Goal: Complete application form: Complete application form

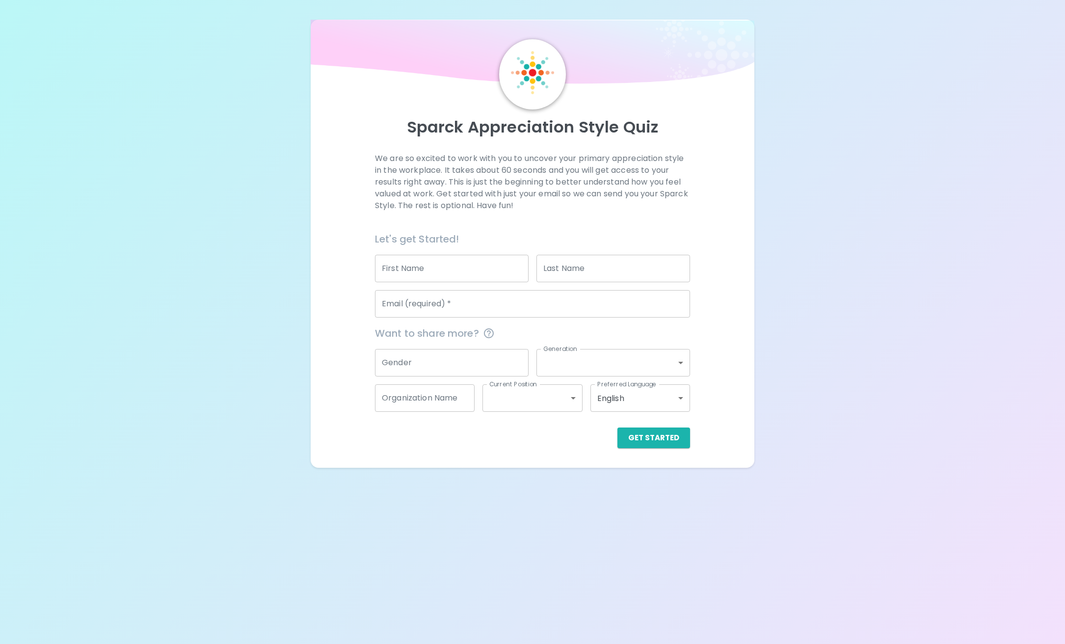
click at [463, 271] on input "First Name" at bounding box center [452, 268] width 154 height 27
type input "[PERSON_NAME]"
type input "Beaver"
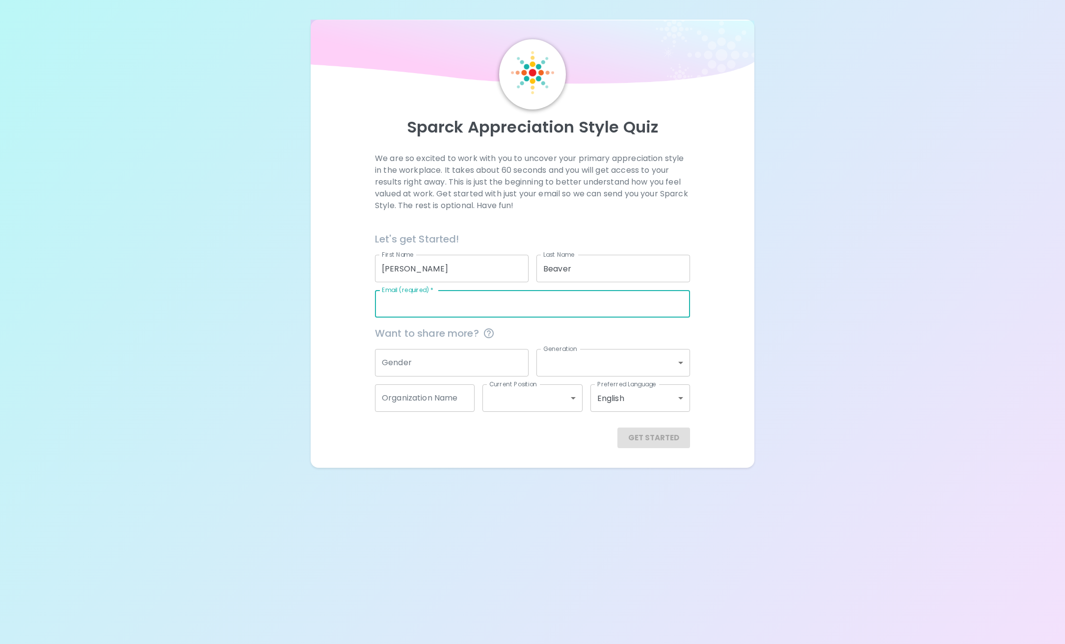
click at [411, 305] on input "Email (required)   *" at bounding box center [532, 303] width 315 height 27
type input "[PERSON_NAME][EMAIL_ADDRESS][PERSON_NAME][DOMAIN_NAME][US_STATE]"
type input "[US_STATE] School for the Deaf"
drag, startPoint x: 505, startPoint y: 306, endPoint x: 459, endPoint y: 303, distance: 46.2
click at [459, 303] on input "[PERSON_NAME][EMAIL_ADDRESS][PERSON_NAME][DOMAIN_NAME][US_STATE]" at bounding box center [532, 303] width 315 height 27
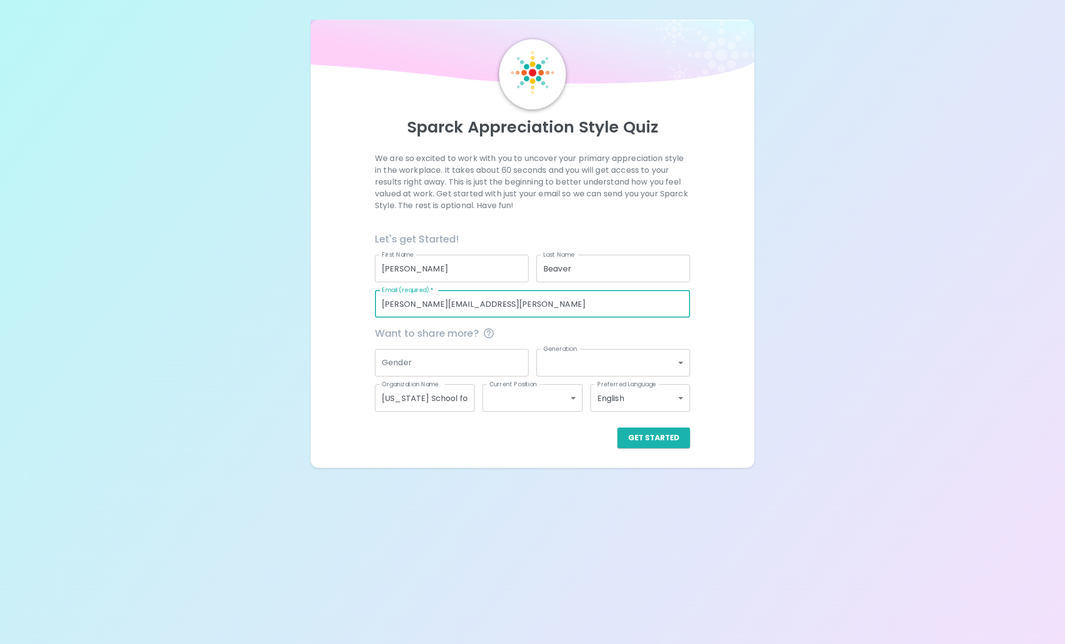
type input "[PERSON_NAME][EMAIL_ADDRESS][PERSON_NAME][DOMAIN_NAME][US_STATE]"
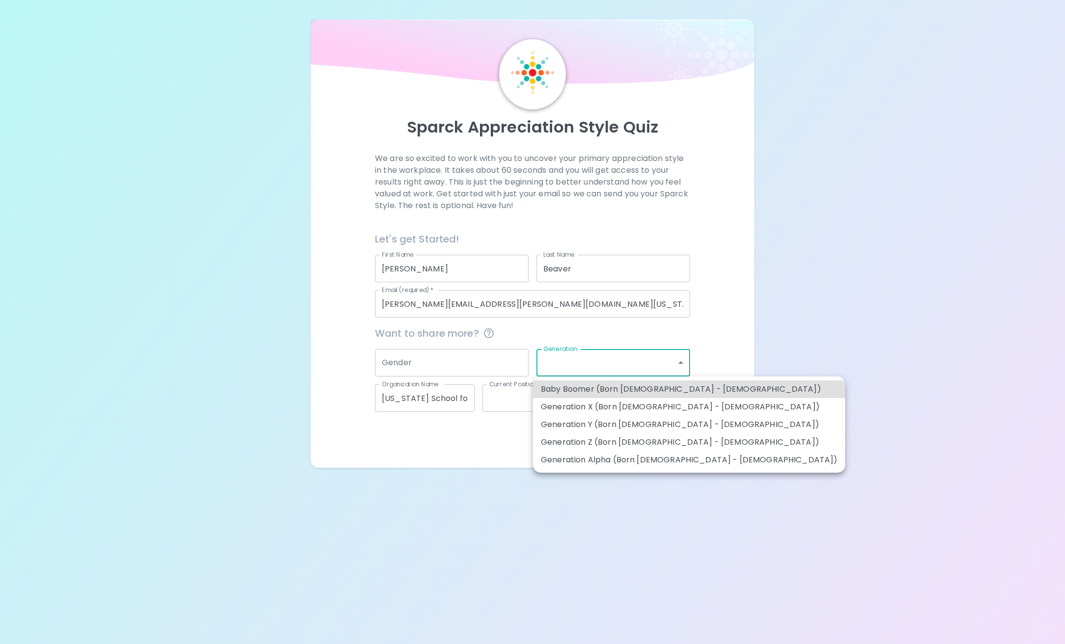
click at [681, 362] on body "Sparck Appreciation Style Quiz We are so excited to work with you to uncover yo…" at bounding box center [532, 322] width 1065 height 644
click at [678, 363] on div at bounding box center [532, 322] width 1065 height 644
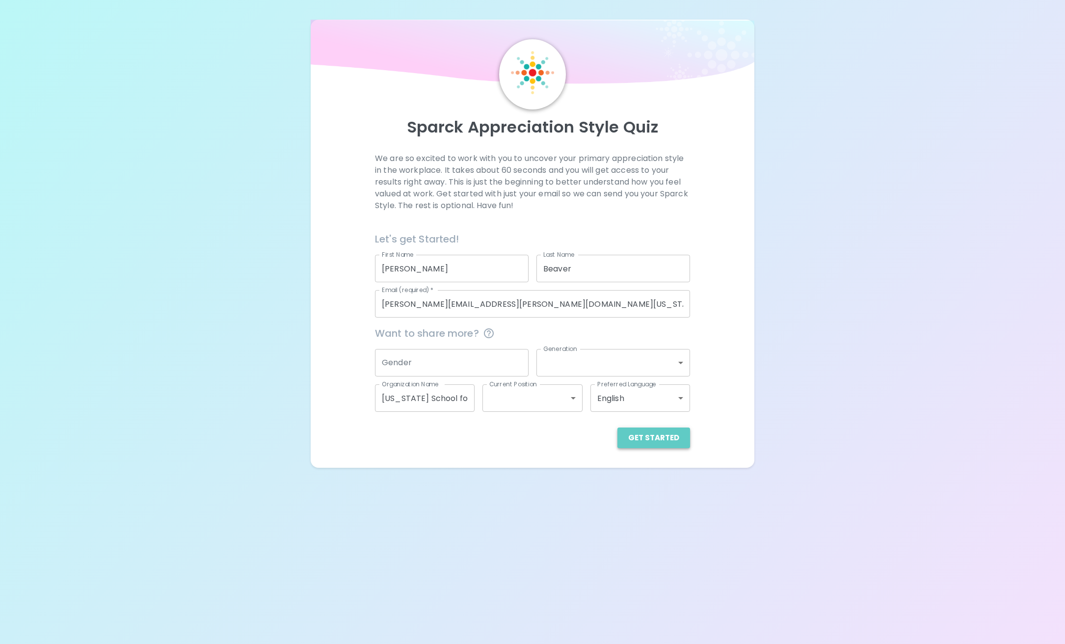
click at [656, 441] on button "Get Started" at bounding box center [653, 437] width 73 height 21
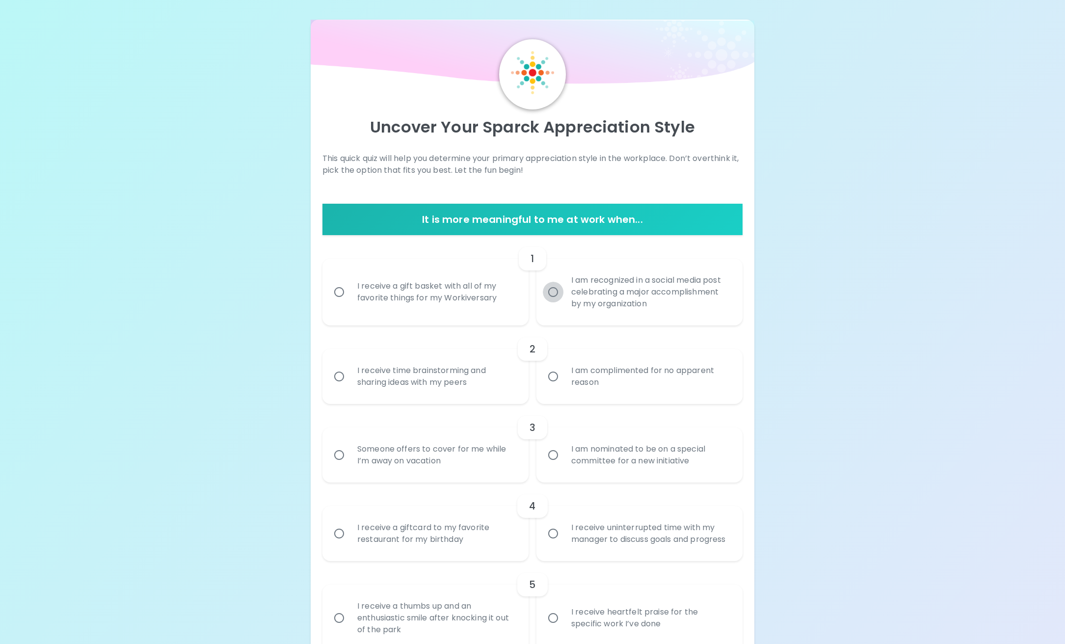
click at [551, 293] on input "I am recognized in a social media post celebrating a major accomplishment by my…" at bounding box center [553, 292] width 21 height 21
radio input "true"
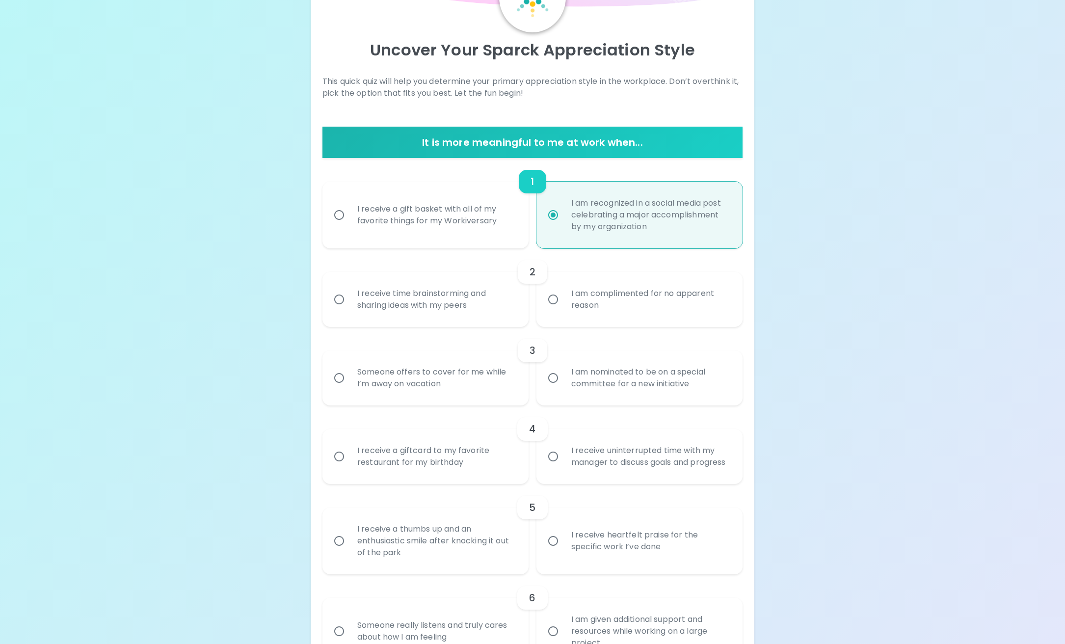
scroll to position [79, 0]
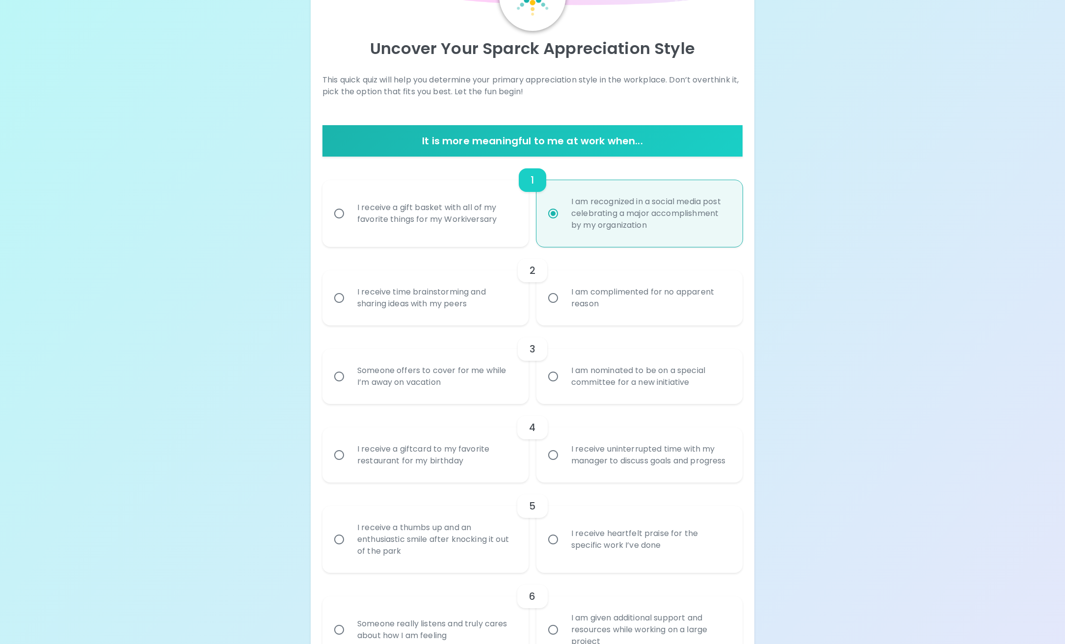
click at [556, 377] on input "I am nominated to be on a special committee for a new initiative" at bounding box center [553, 376] width 21 height 21
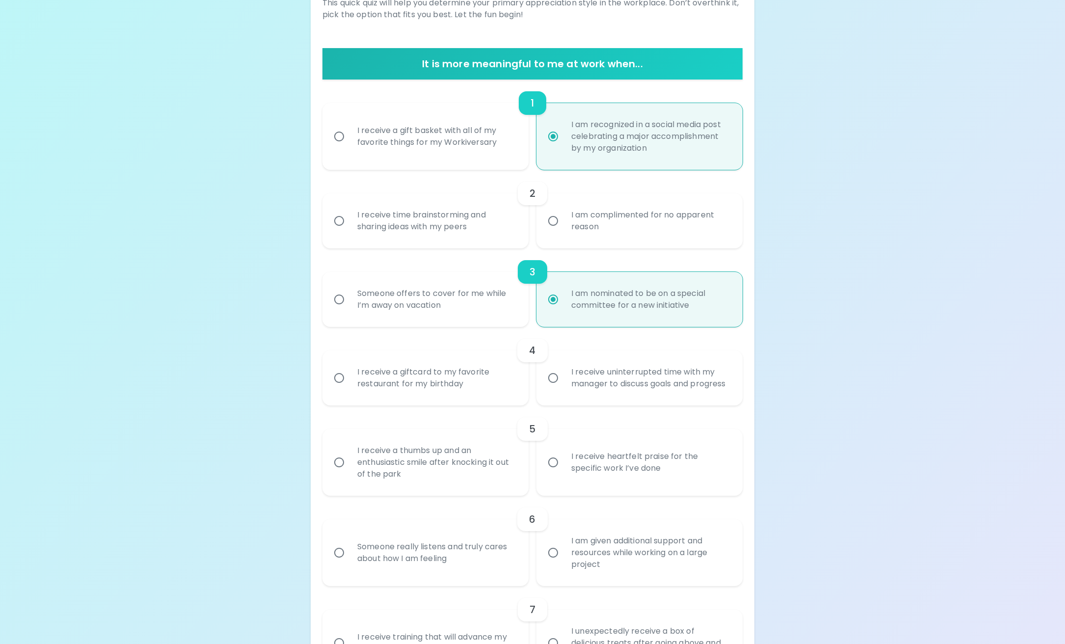
scroll to position [157, 0]
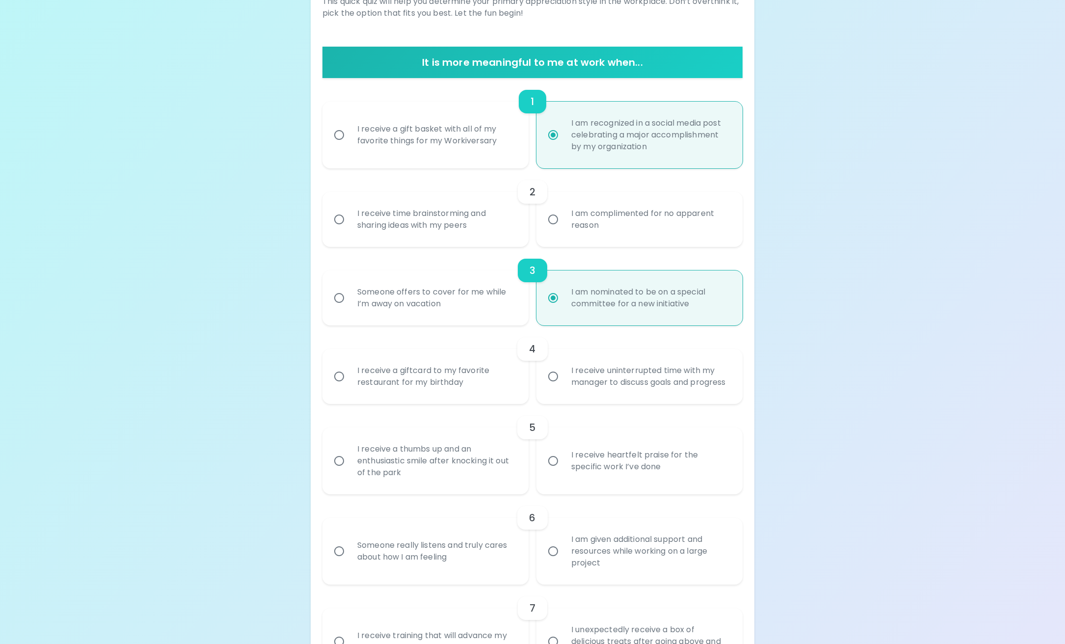
radio input "true"
click at [555, 381] on input "I receive uninterrupted time with my manager to discuss goals and progress" at bounding box center [553, 376] width 21 height 21
radio input "false"
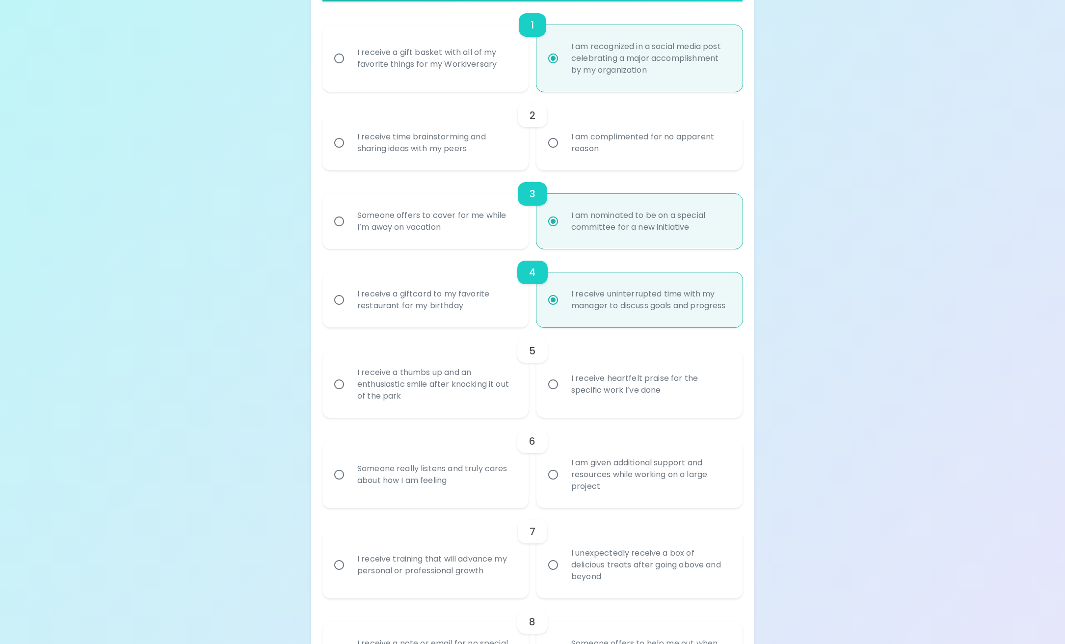
scroll to position [231, 0]
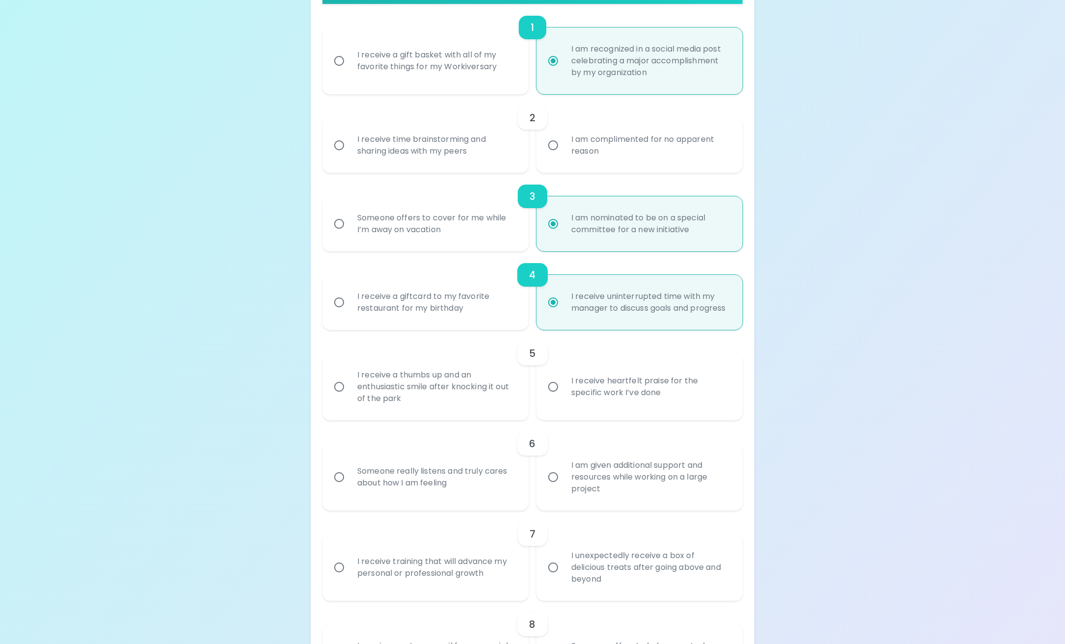
radio input "true"
click at [555, 397] on input "I receive heartfelt praise for the specific work I’ve done" at bounding box center [553, 386] width 21 height 21
radio input "false"
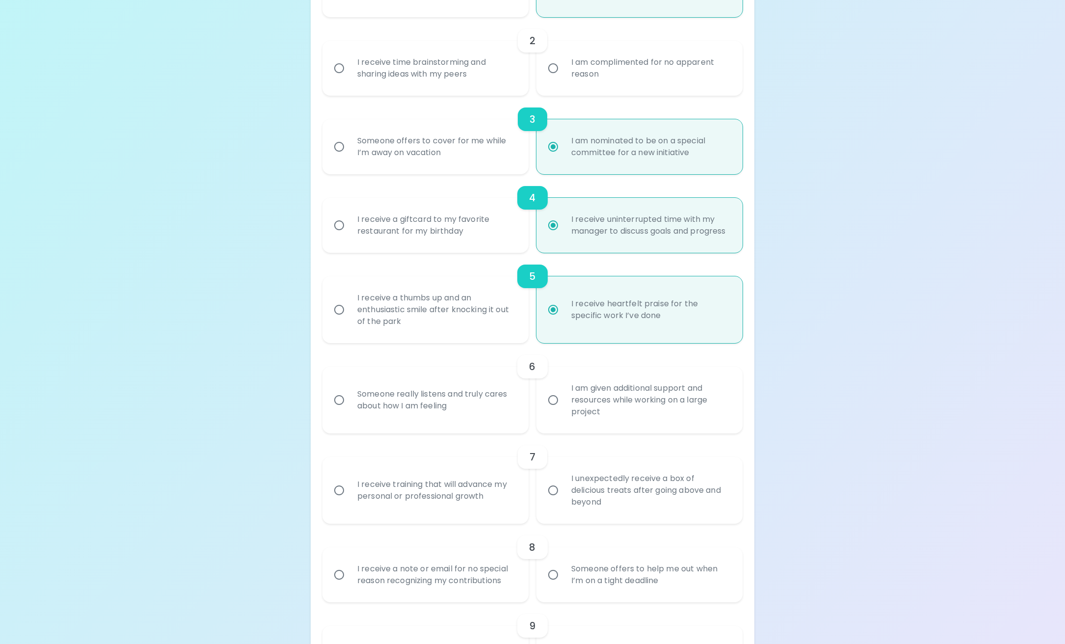
scroll to position [310, 0]
radio input "true"
click at [343, 68] on input "I receive time brainstorming and sharing ideas with my peers" at bounding box center [339, 66] width 21 height 21
radio input "false"
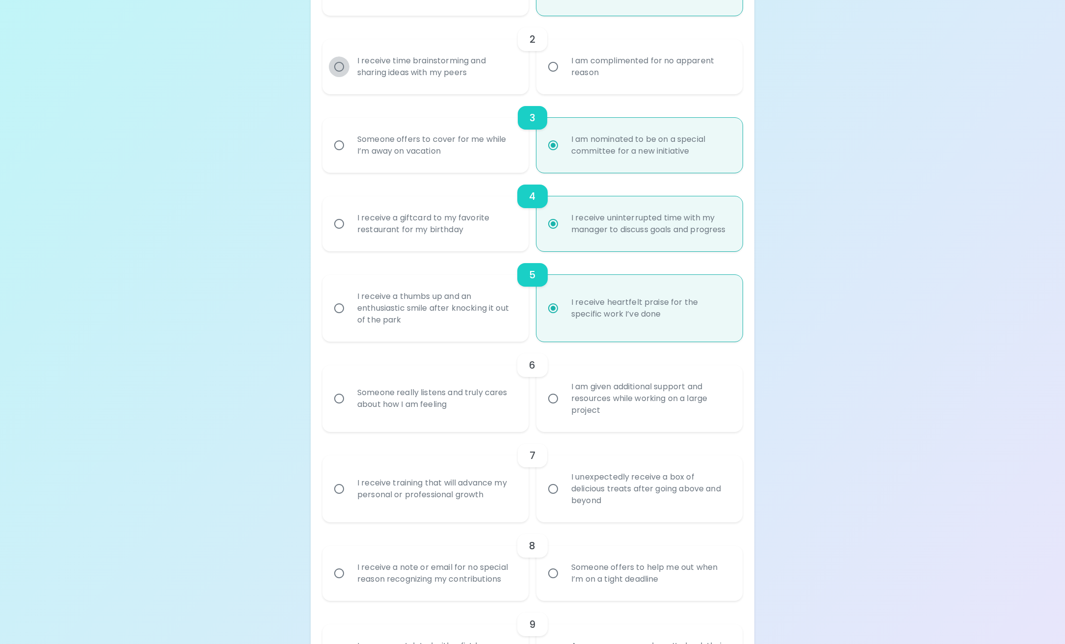
radio input "false"
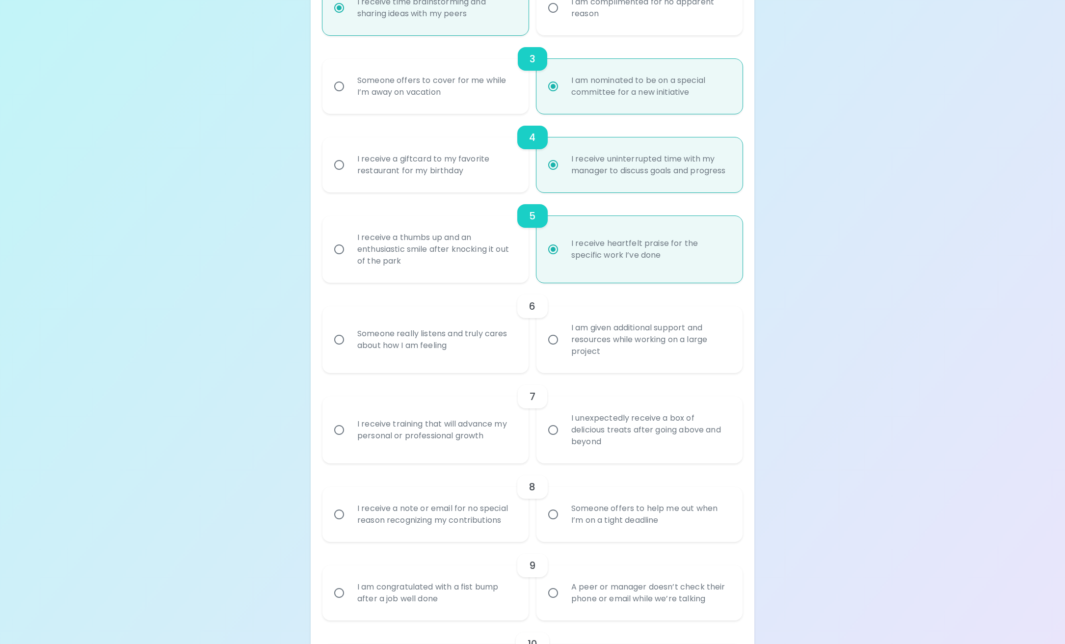
scroll to position [388, 0]
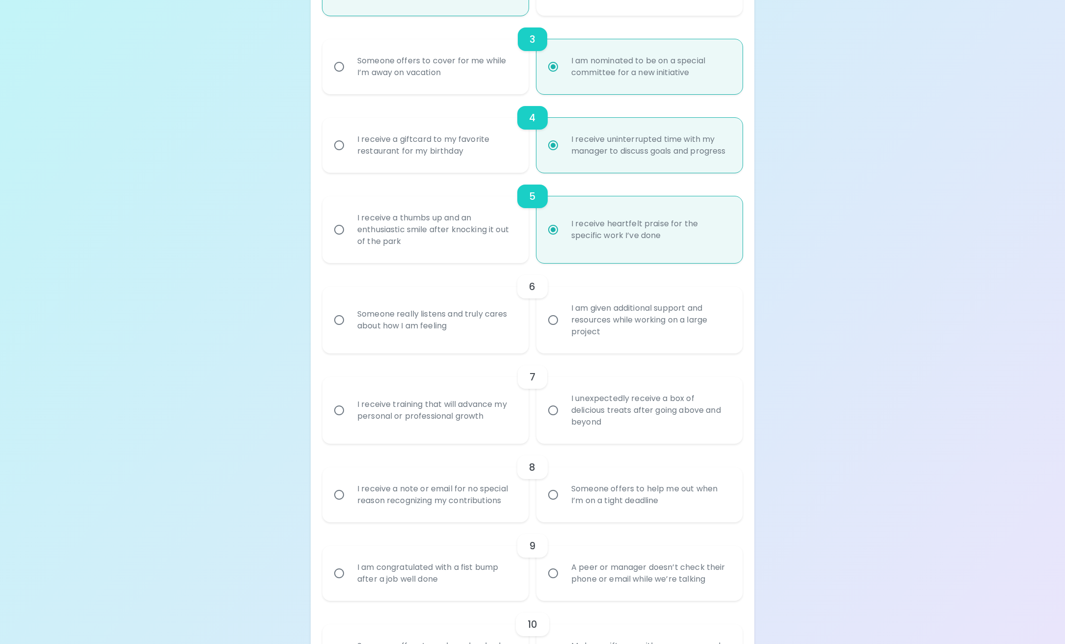
radio input "true"
click at [552, 329] on input "I am given additional support and resources while working on a large project" at bounding box center [553, 320] width 21 height 21
radio input "false"
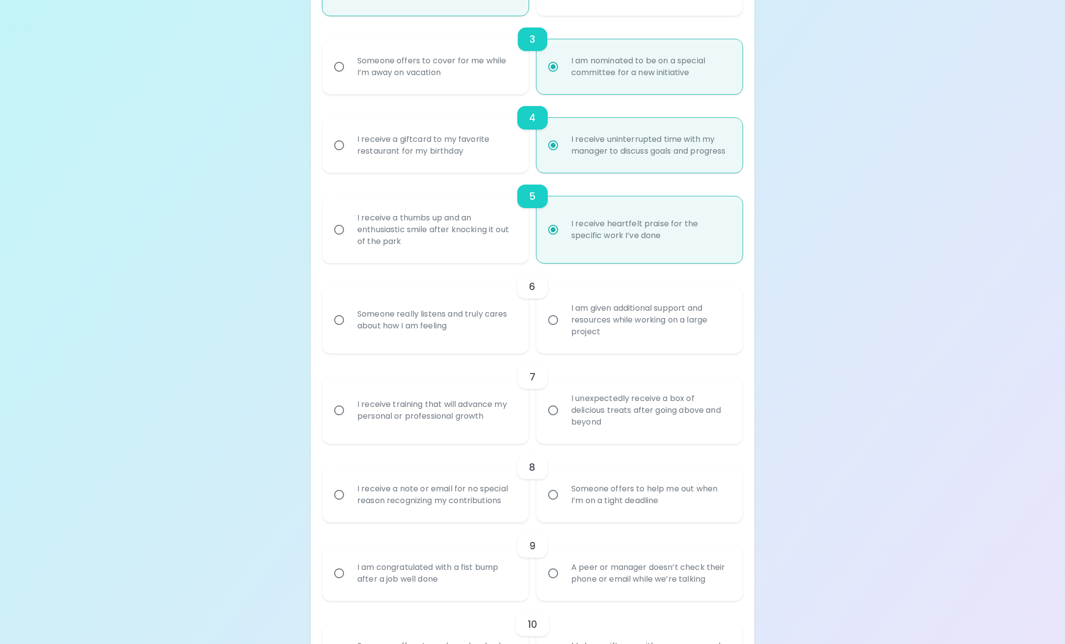
radio input "true"
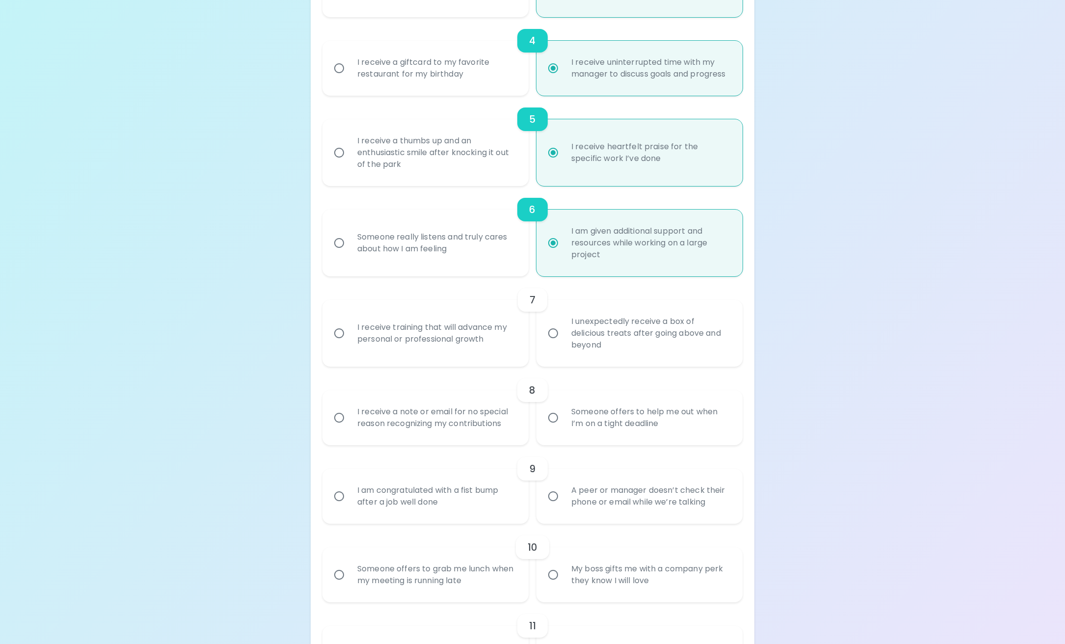
scroll to position [467, 0]
radio input "true"
click at [337, 342] on input "I receive training that will advance my personal or professional growth" at bounding box center [339, 331] width 21 height 21
radio input "false"
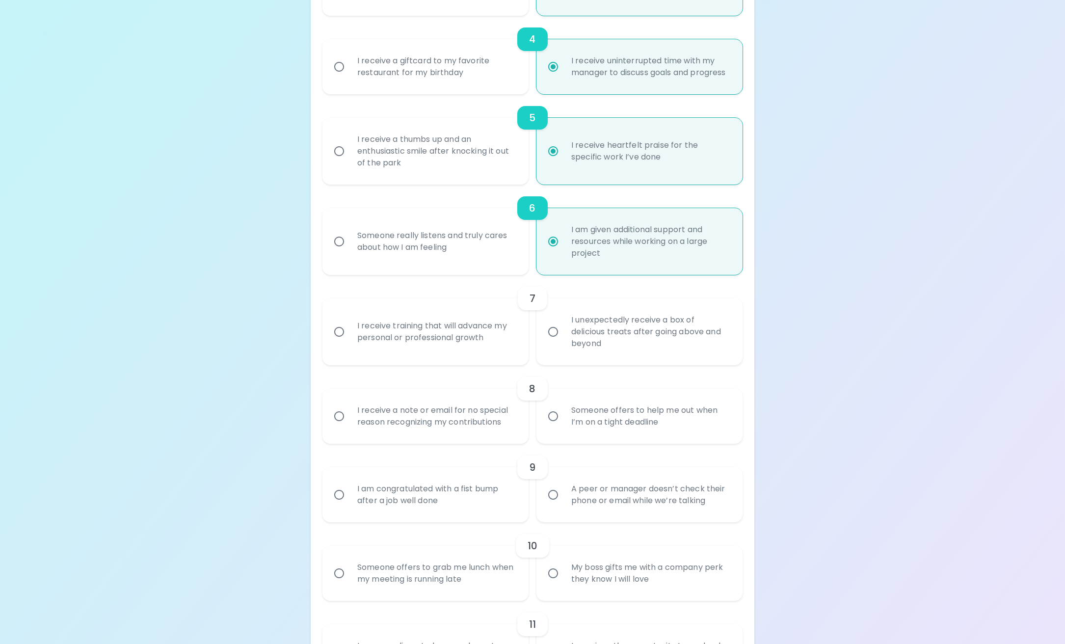
radio input "false"
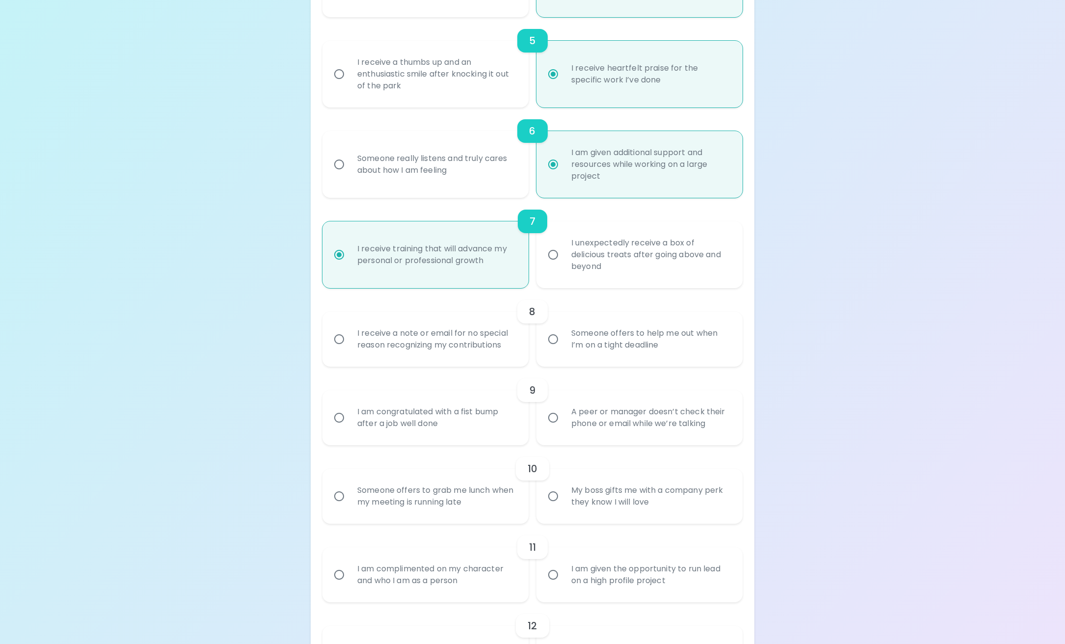
scroll to position [545, 0]
radio input "true"
click at [338, 346] on input "I receive a note or email for no special reason recognizing my contributions" at bounding box center [339, 337] width 21 height 21
radio input "false"
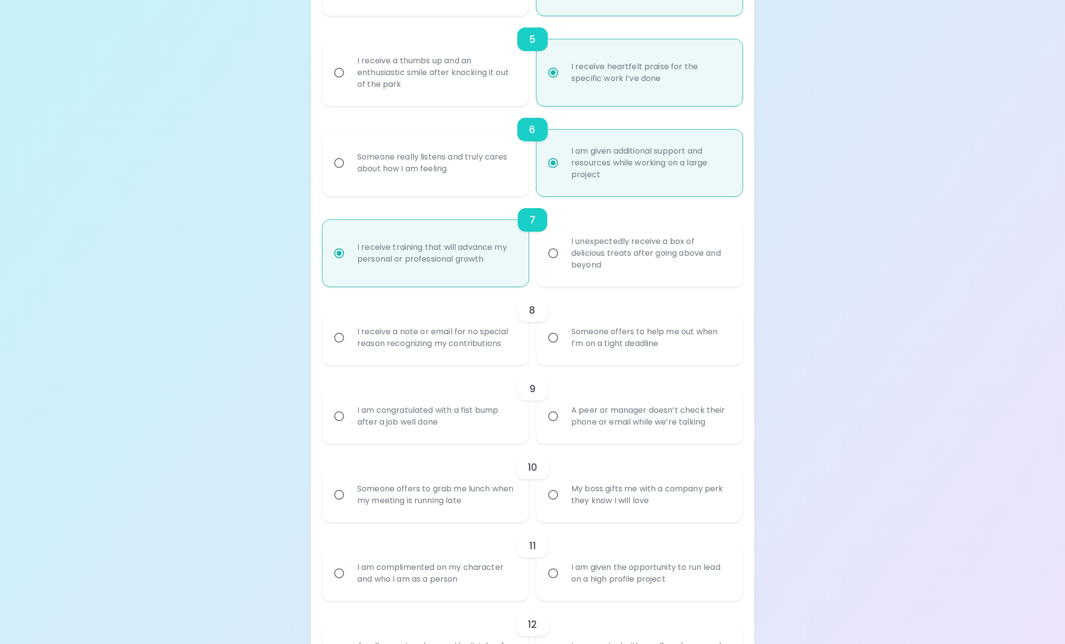
radio input "false"
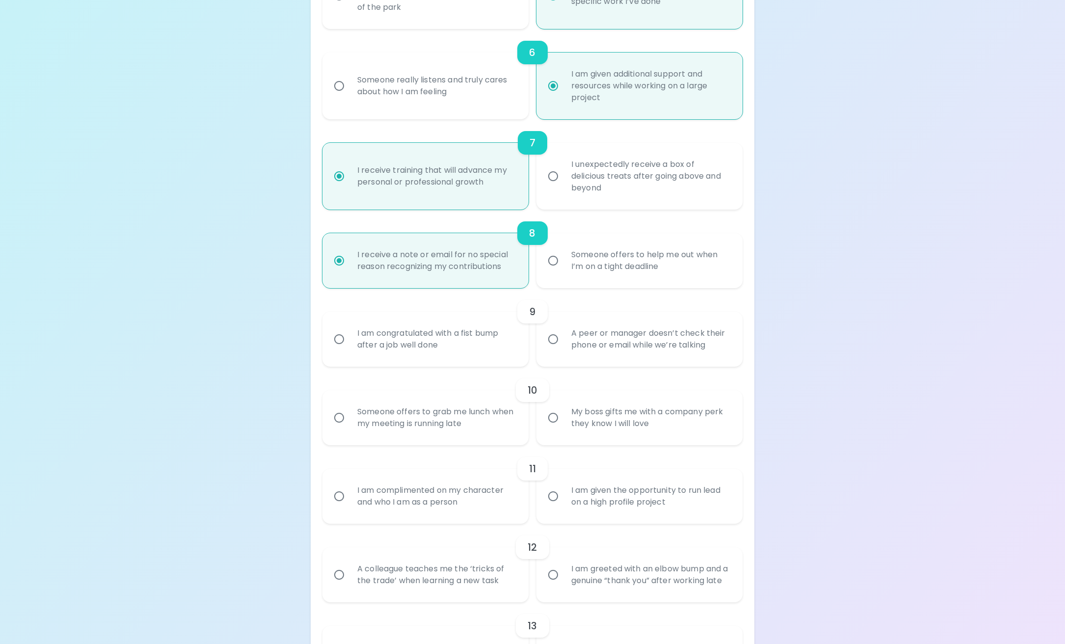
scroll to position [624, 0]
radio input "true"
click at [551, 348] on input "A peer or manager doesn’t check their phone or email while we’re talking" at bounding box center [553, 337] width 21 height 21
radio input "false"
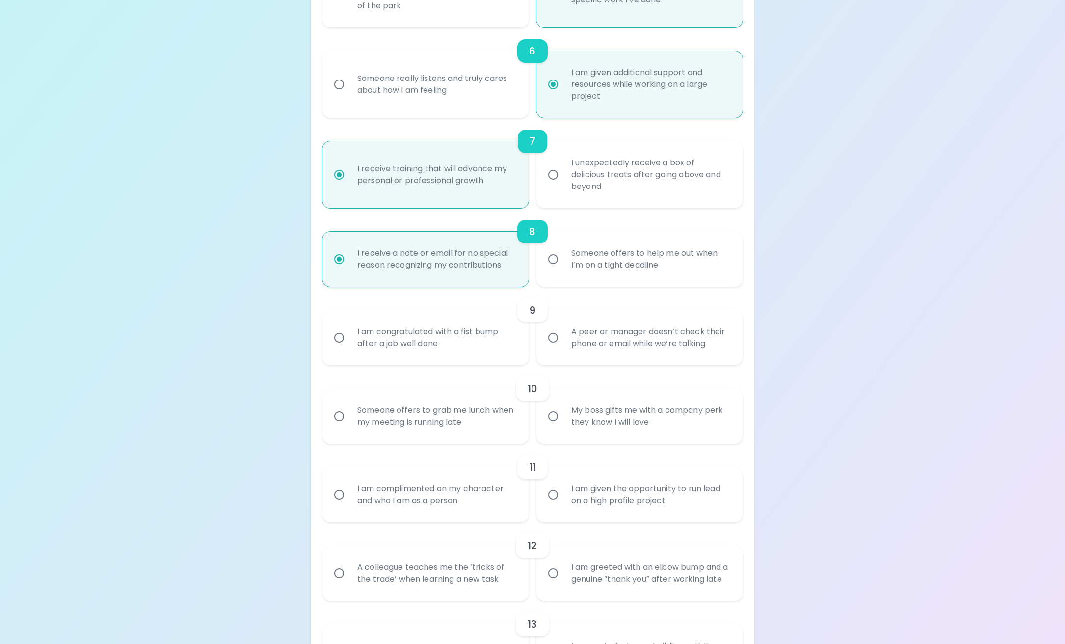
radio input "false"
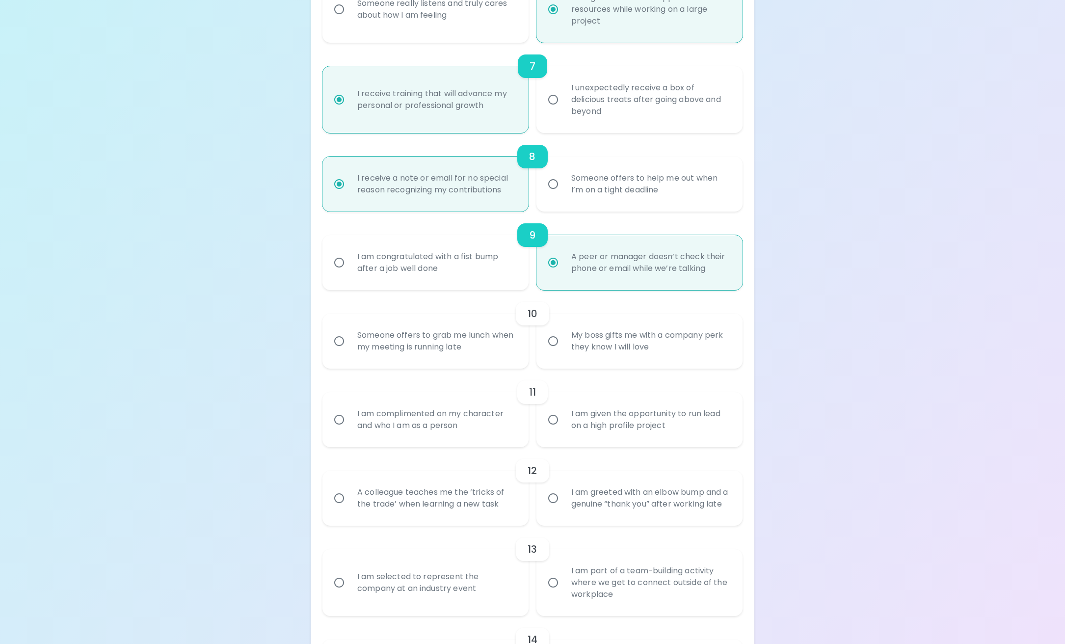
scroll to position [702, 0]
radio input "true"
click at [340, 348] on input "Someone offers to grab me lunch when my meeting is running late" at bounding box center [339, 337] width 21 height 21
radio input "false"
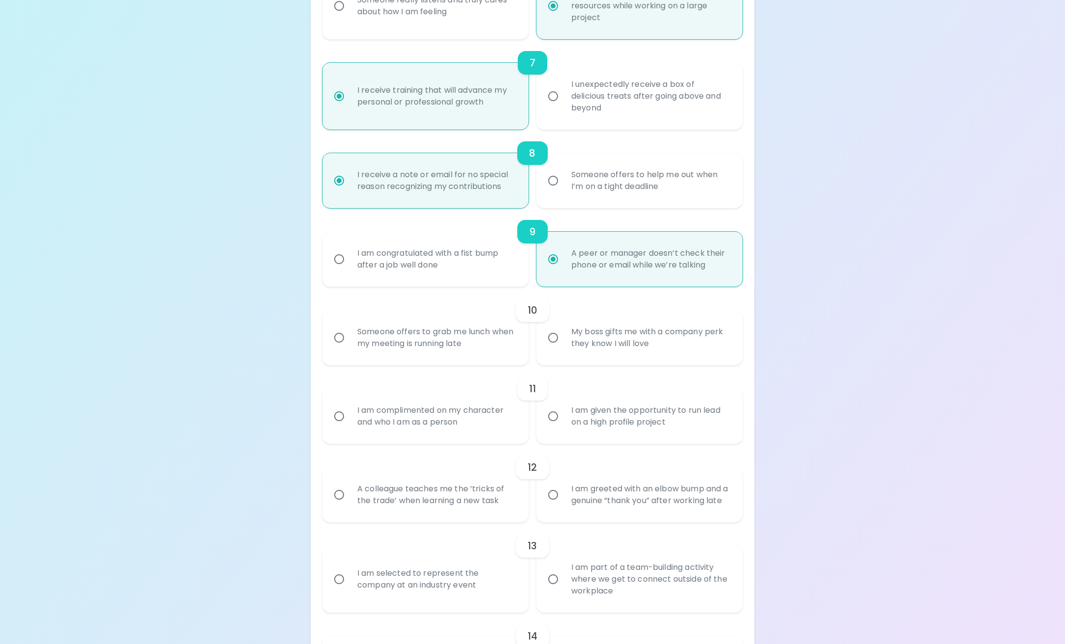
radio input "false"
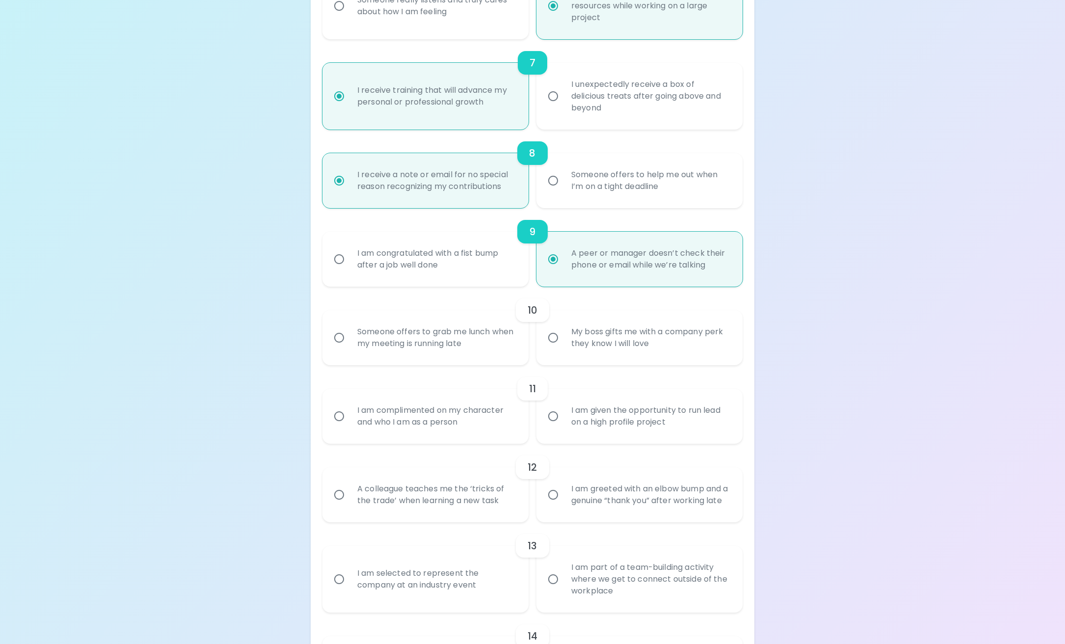
radio input "false"
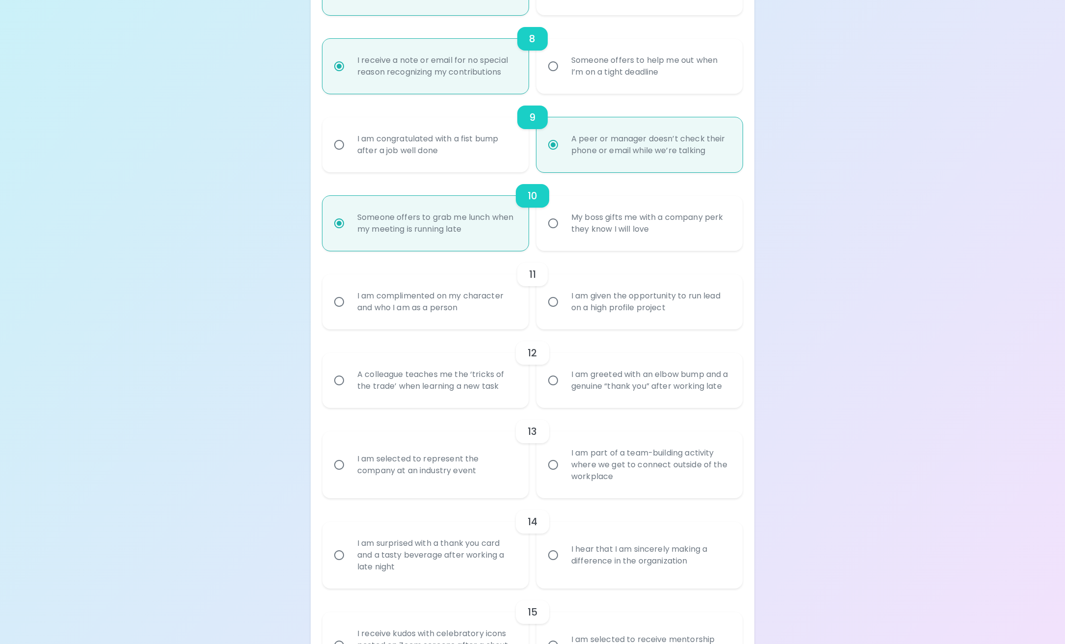
scroll to position [818, 0]
radio input "true"
click at [337, 309] on input "I am complimented on my character and who I am as a person" at bounding box center [339, 300] width 21 height 21
radio input "false"
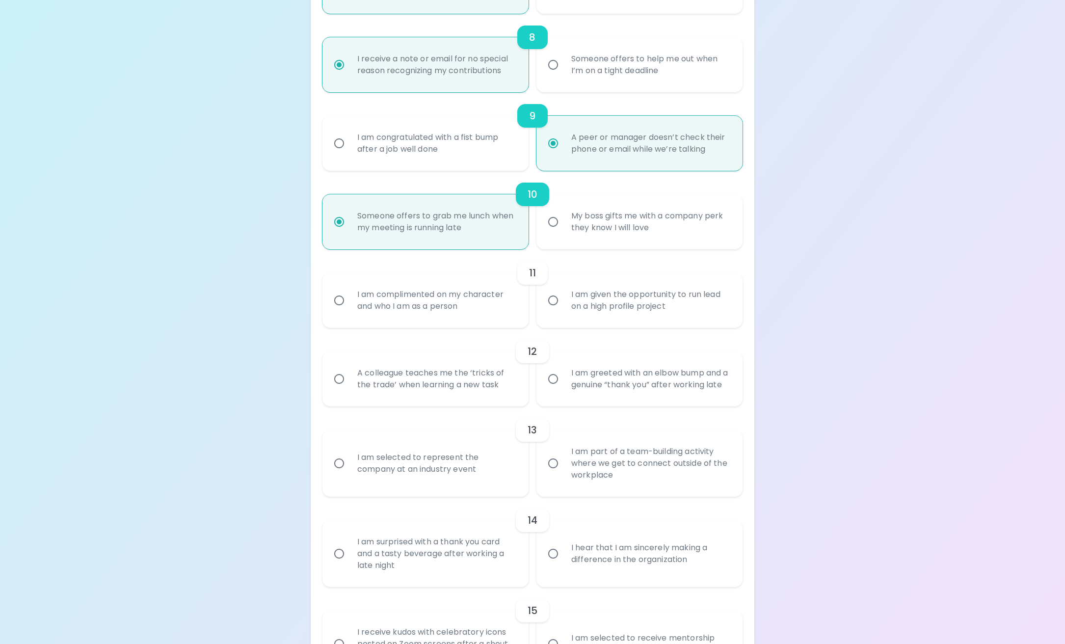
radio input "false"
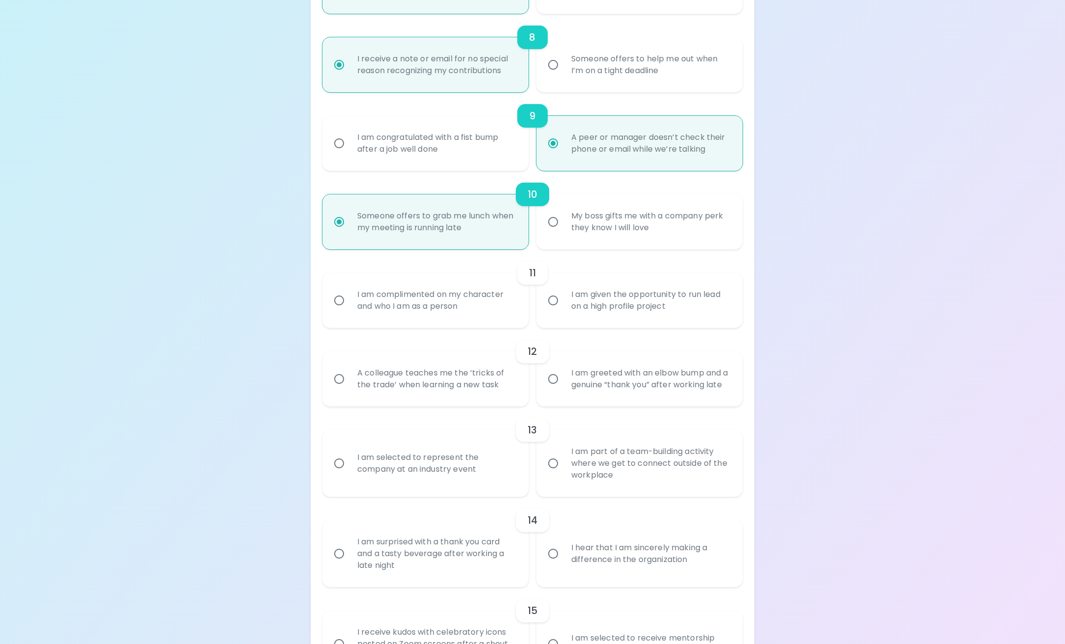
radio input "false"
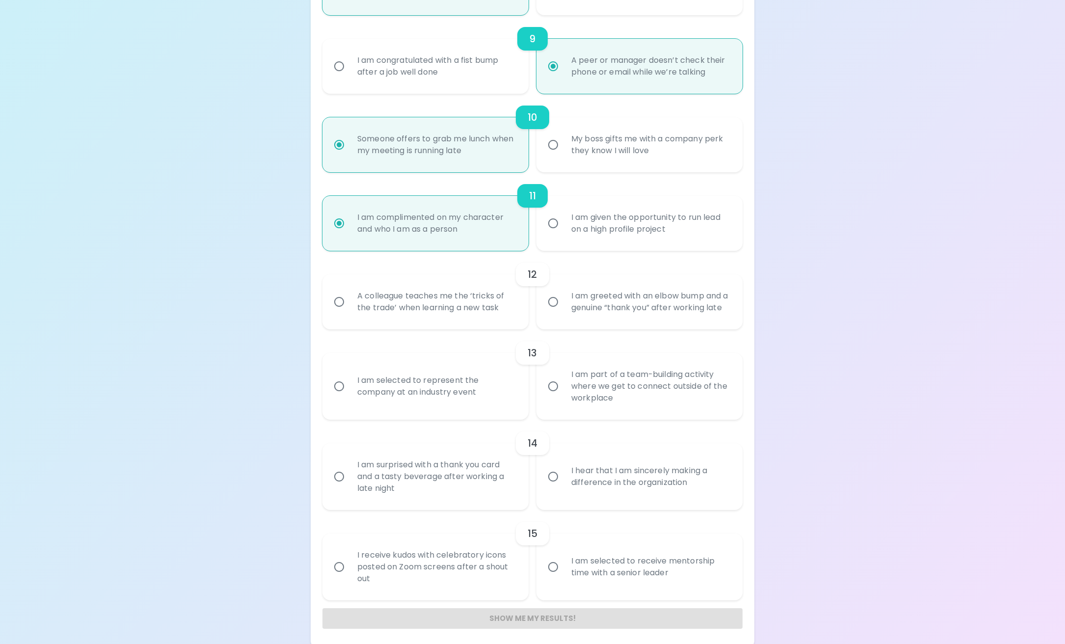
scroll to position [897, 0]
radio input "true"
click at [340, 311] on input "A colleague teaches me the ‘tricks of the trade’ when learning a new task" at bounding box center [339, 300] width 21 height 21
radio input "false"
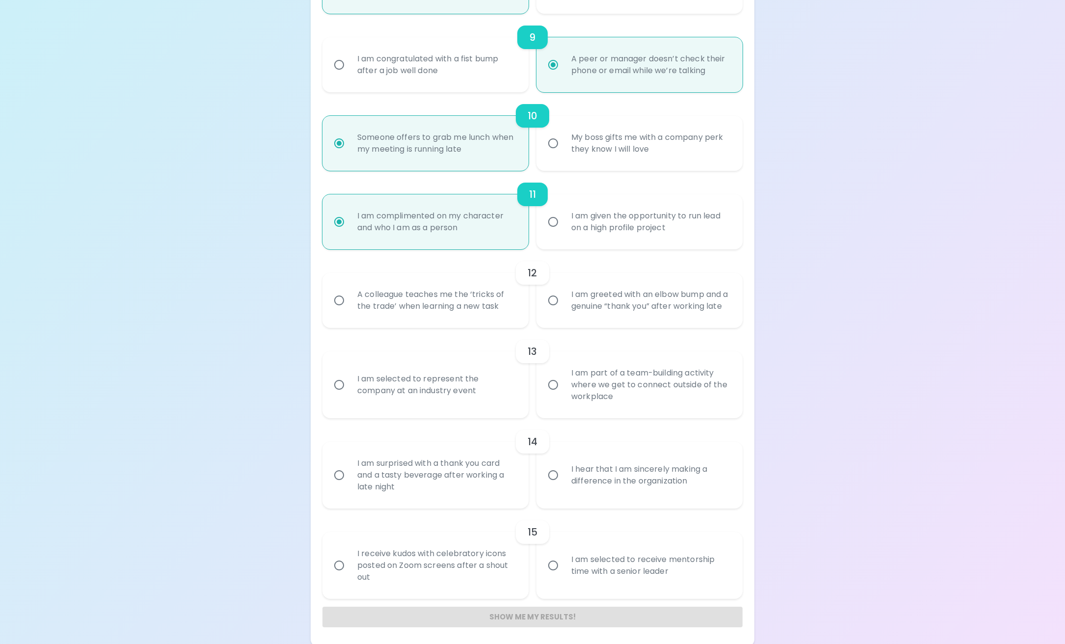
radio input "false"
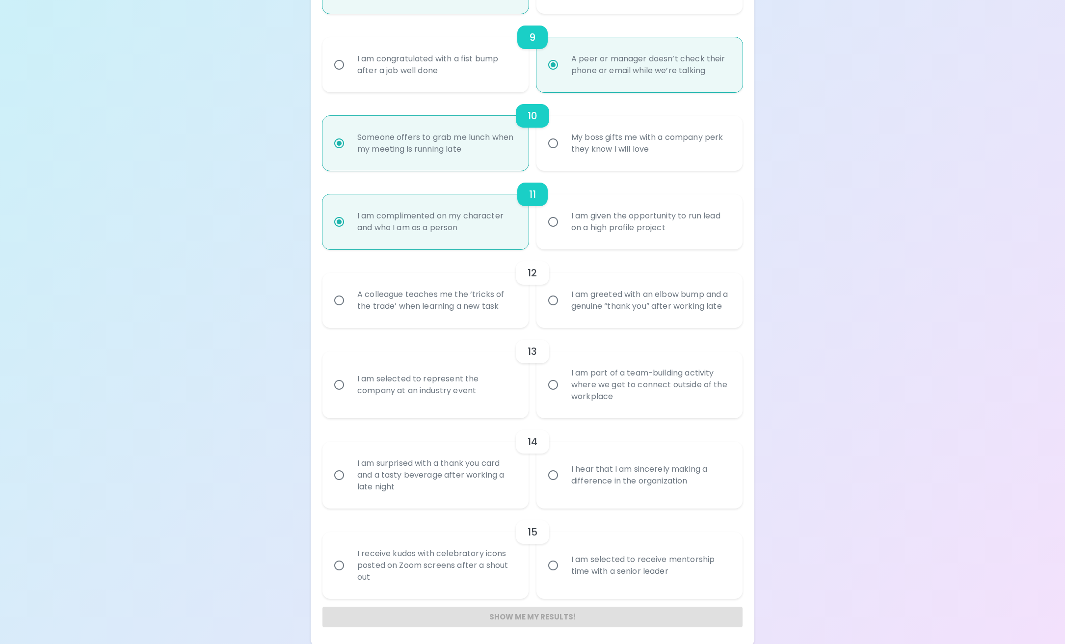
radio input "false"
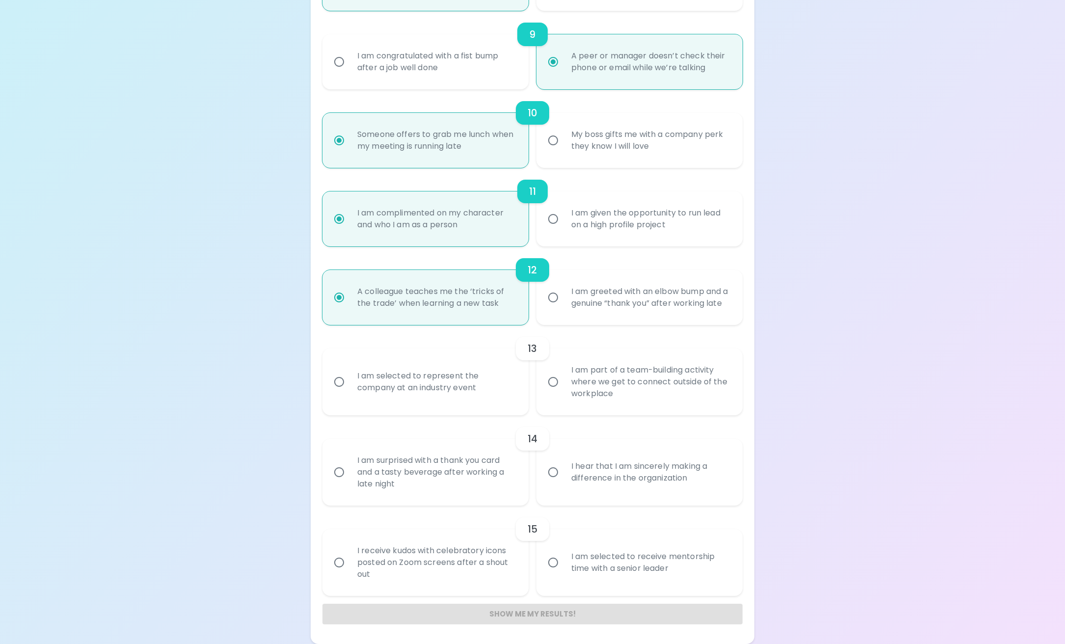
scroll to position [923, 0]
radio input "true"
click at [335, 383] on input "I am selected to represent the company at an industry event" at bounding box center [339, 382] width 21 height 21
radio input "false"
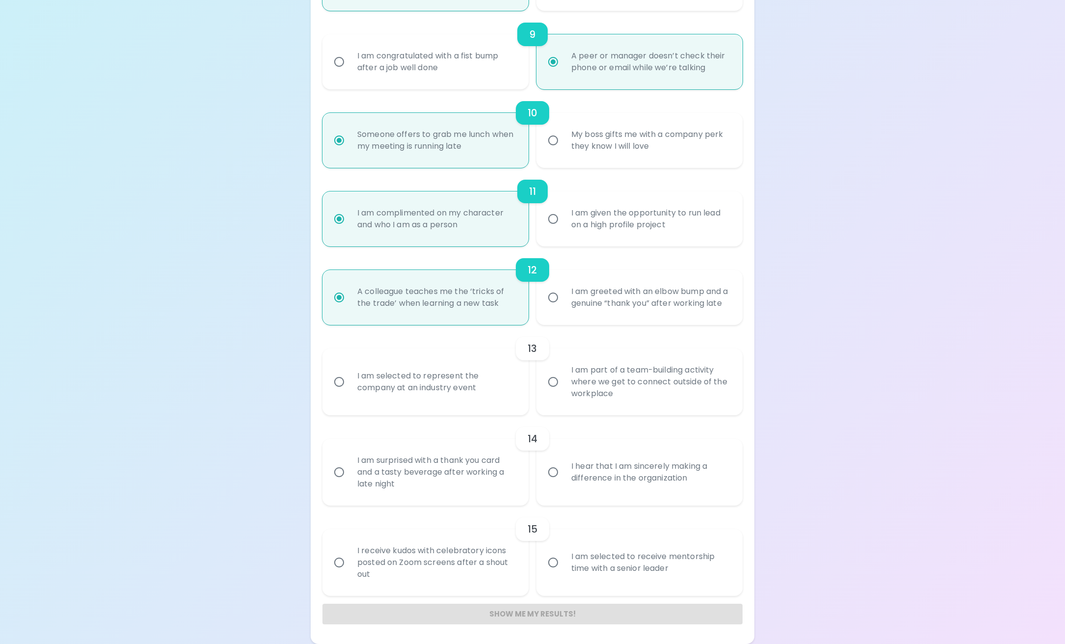
radio input "false"
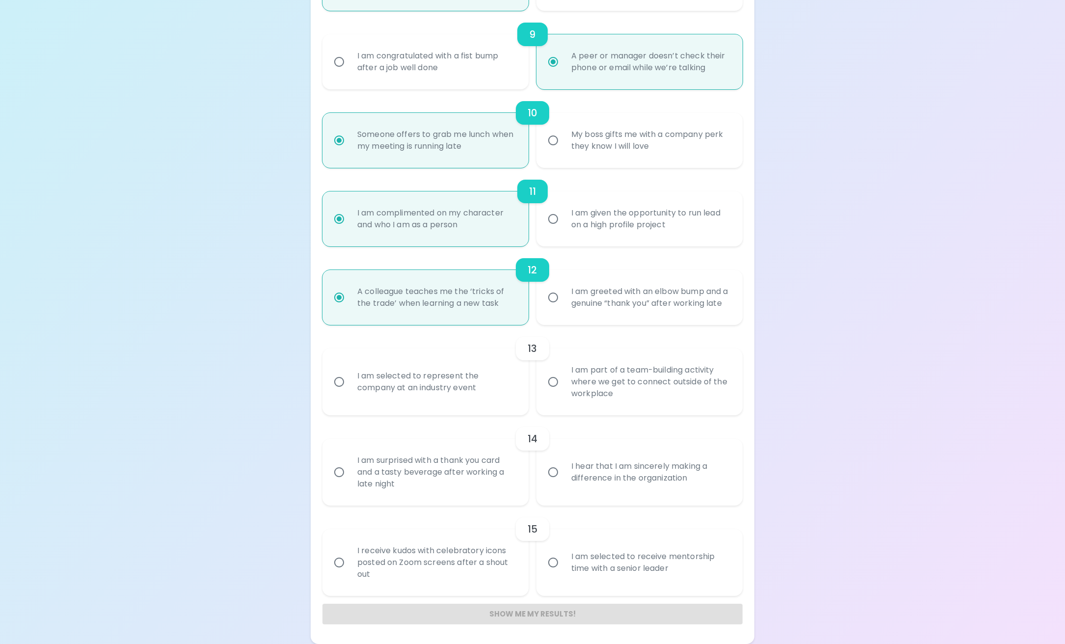
radio input "false"
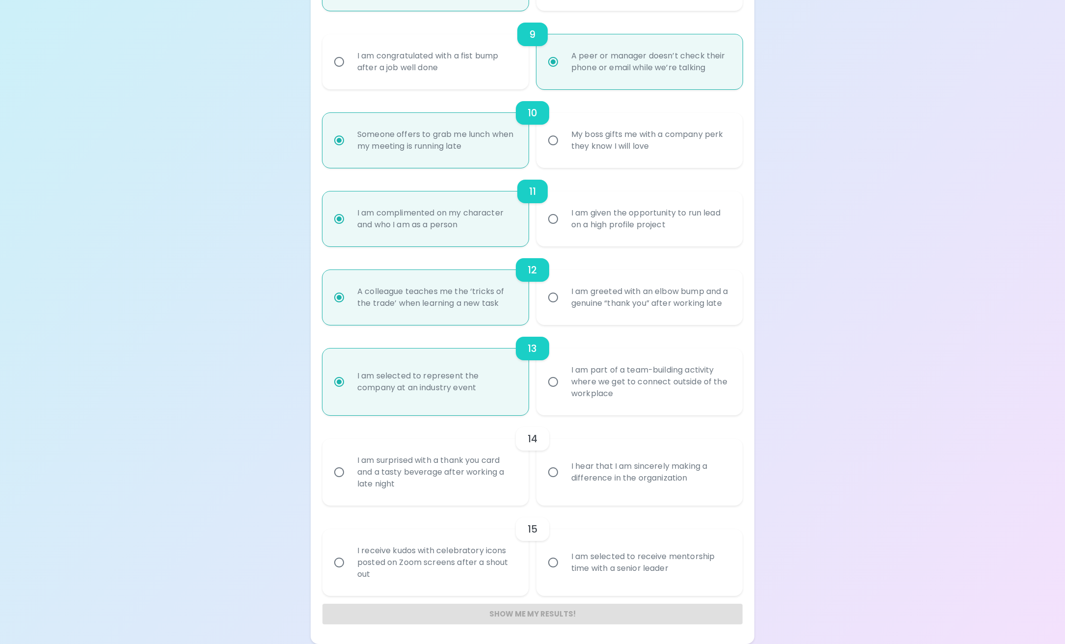
radio input "true"
click at [551, 473] on input "I hear that I am sincerely making a difference in the organization" at bounding box center [553, 472] width 21 height 21
radio input "false"
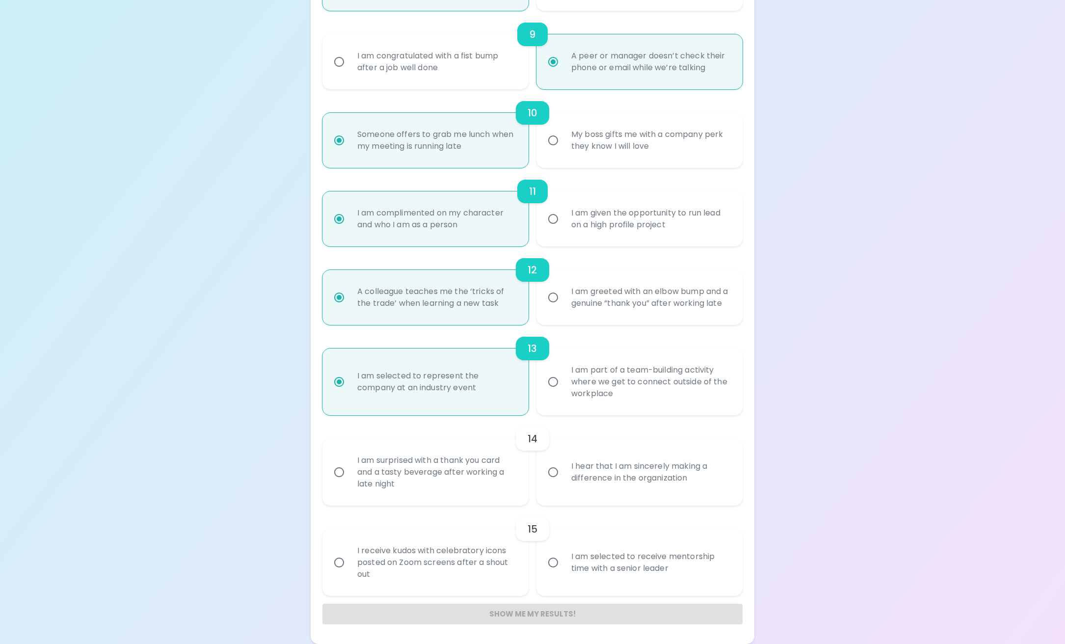
radio input "false"
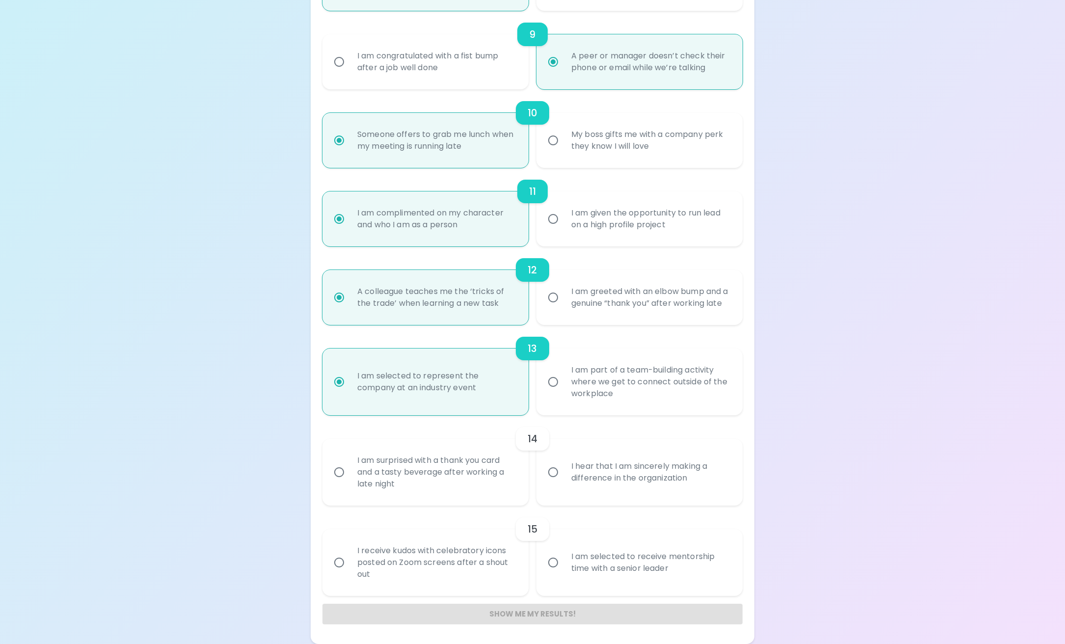
radio input "false"
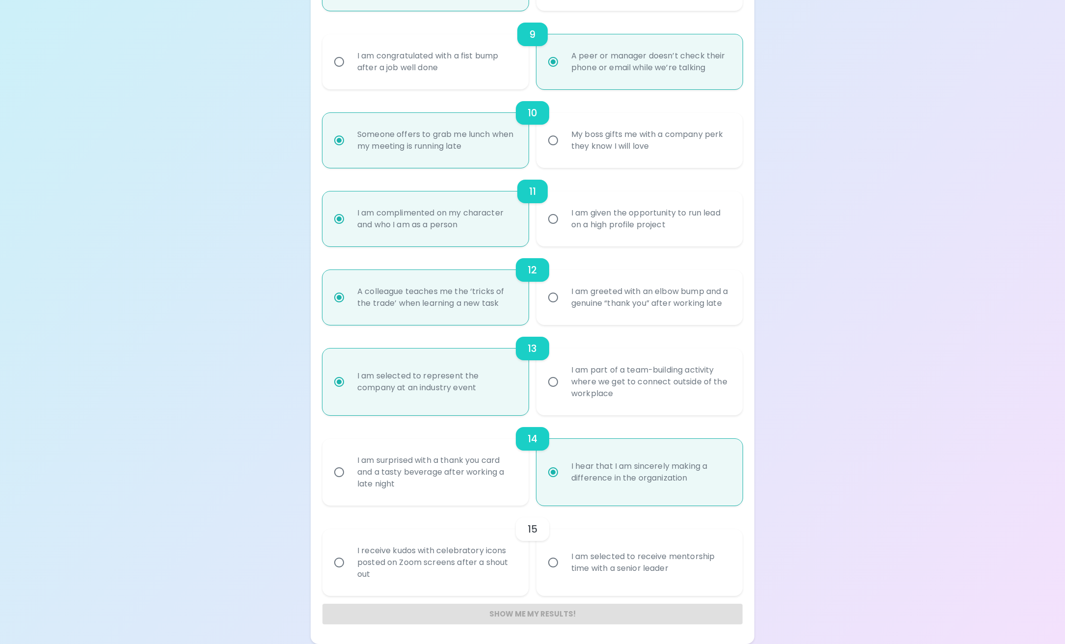
radio input "true"
click at [554, 561] on input "I am selected to receive mentorship time with a senior leader" at bounding box center [553, 562] width 21 height 21
radio input "false"
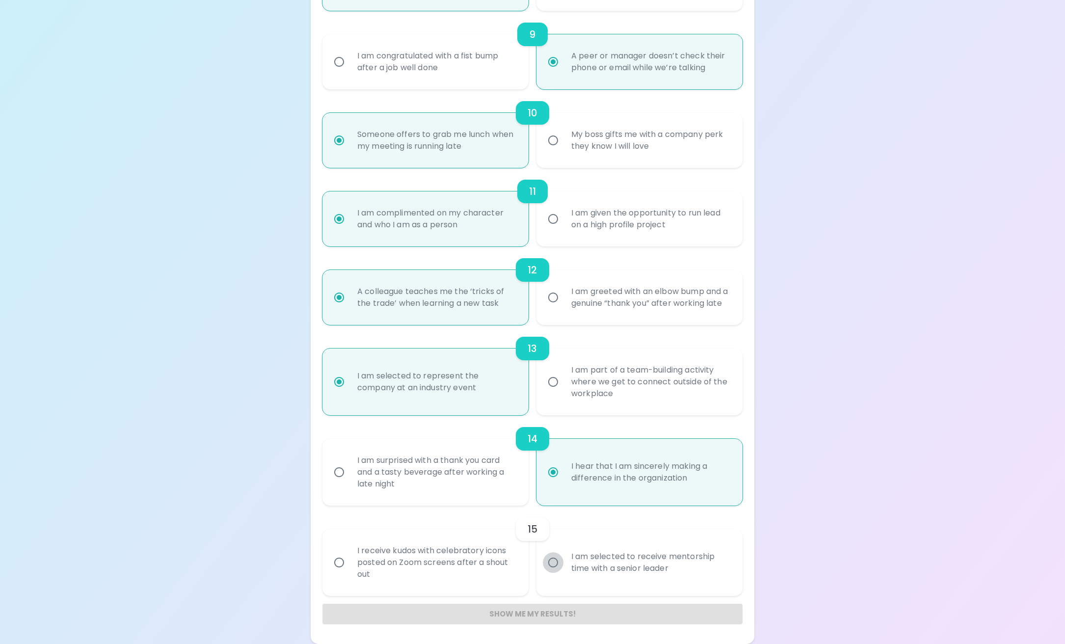
radio input "false"
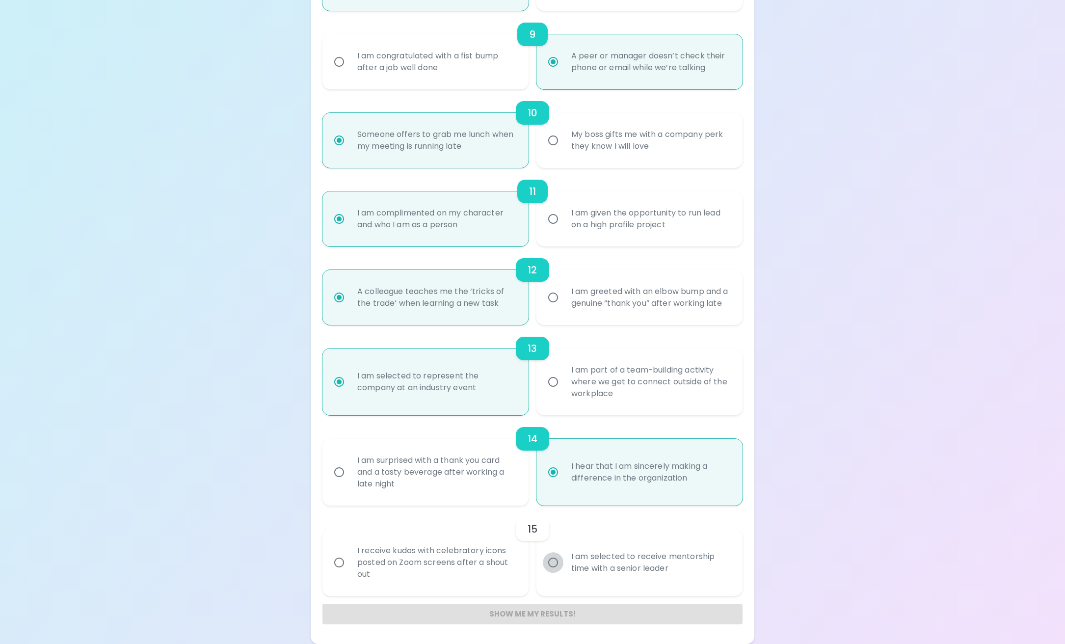
radio input "false"
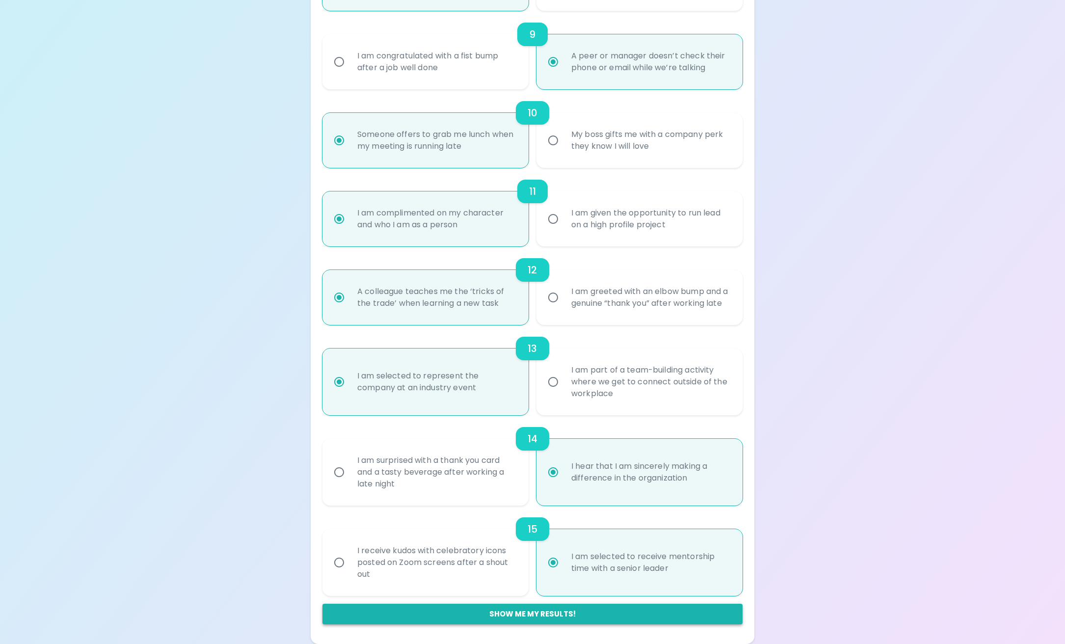
radio input "true"
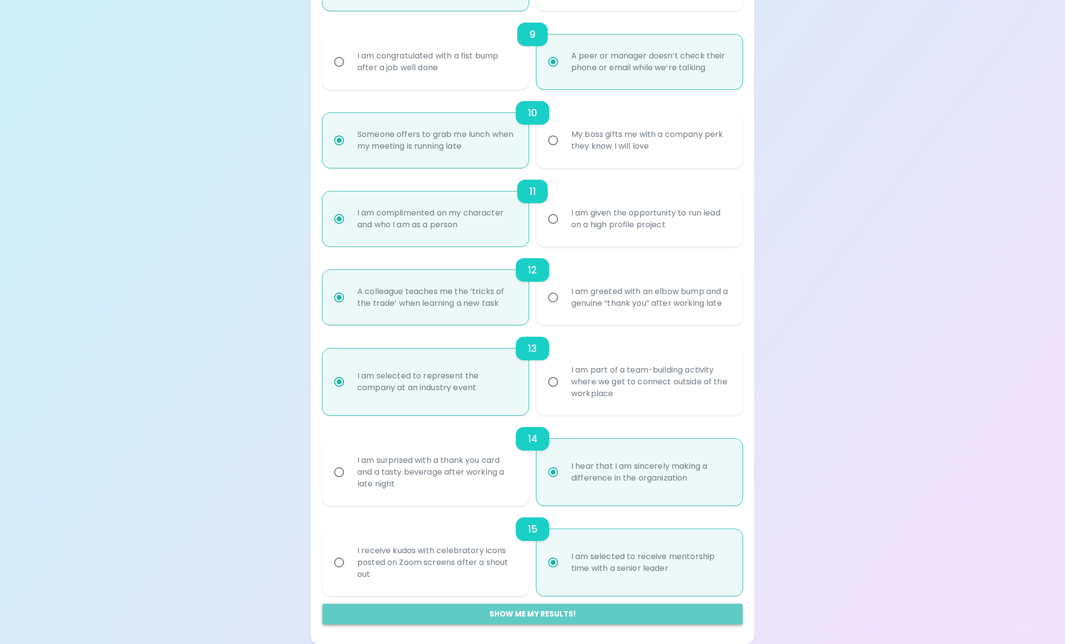
click at [541, 613] on button "Show me my results!" at bounding box center [532, 614] width 420 height 21
radio input "false"
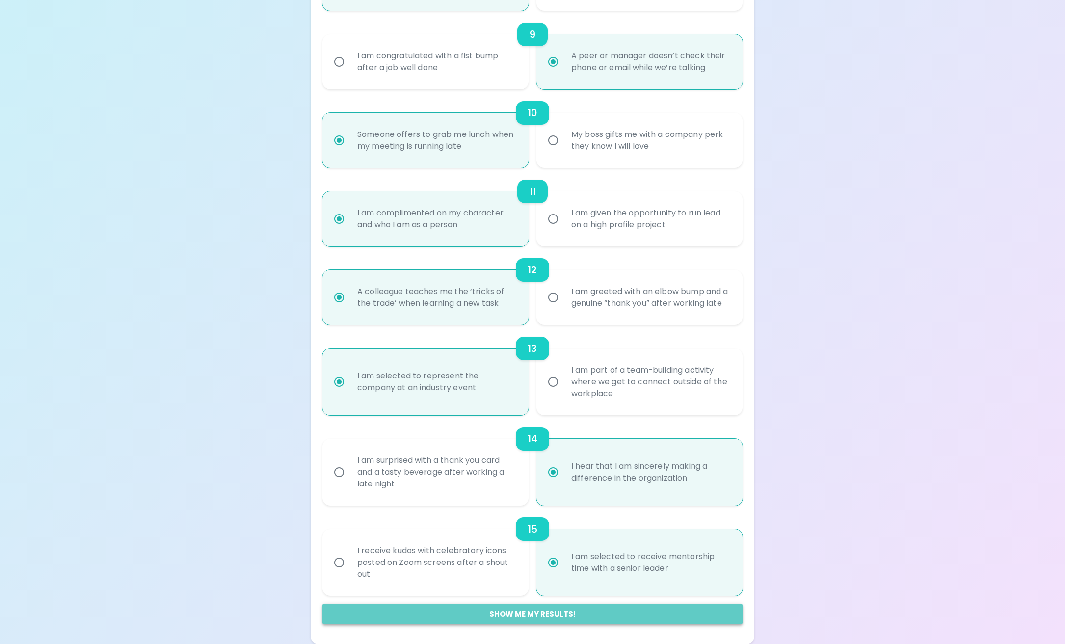
radio input "false"
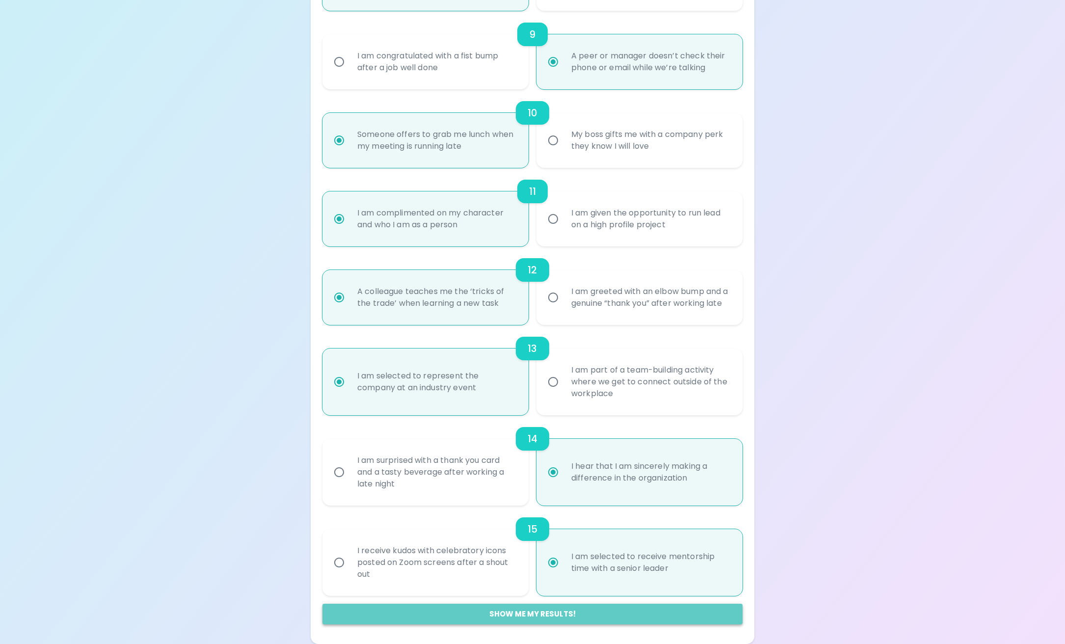
radio input "false"
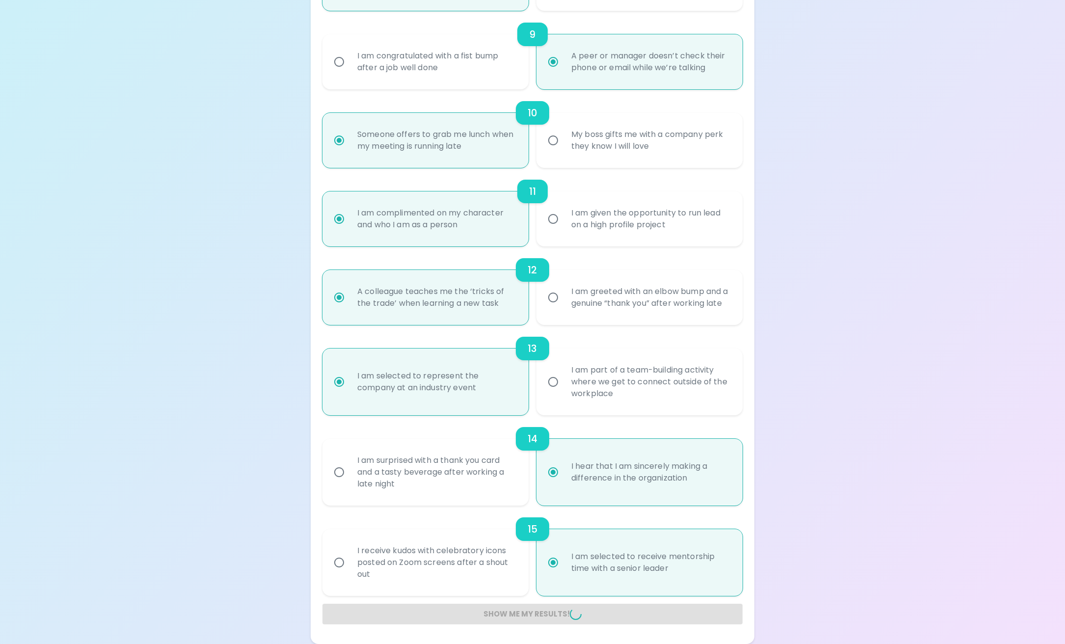
radio input "false"
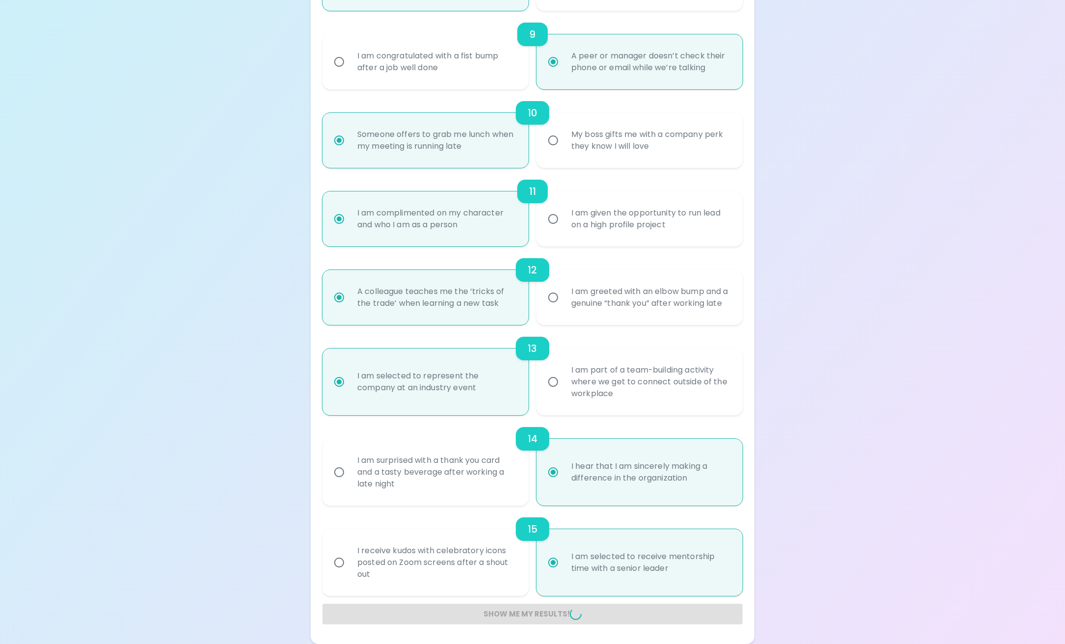
radio input "false"
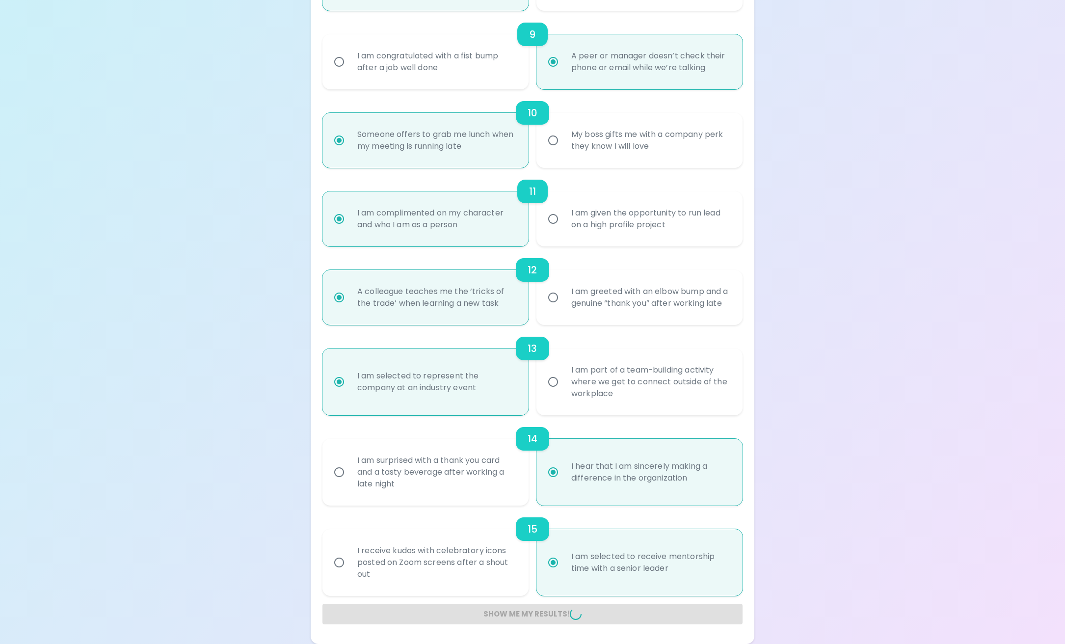
radio input "false"
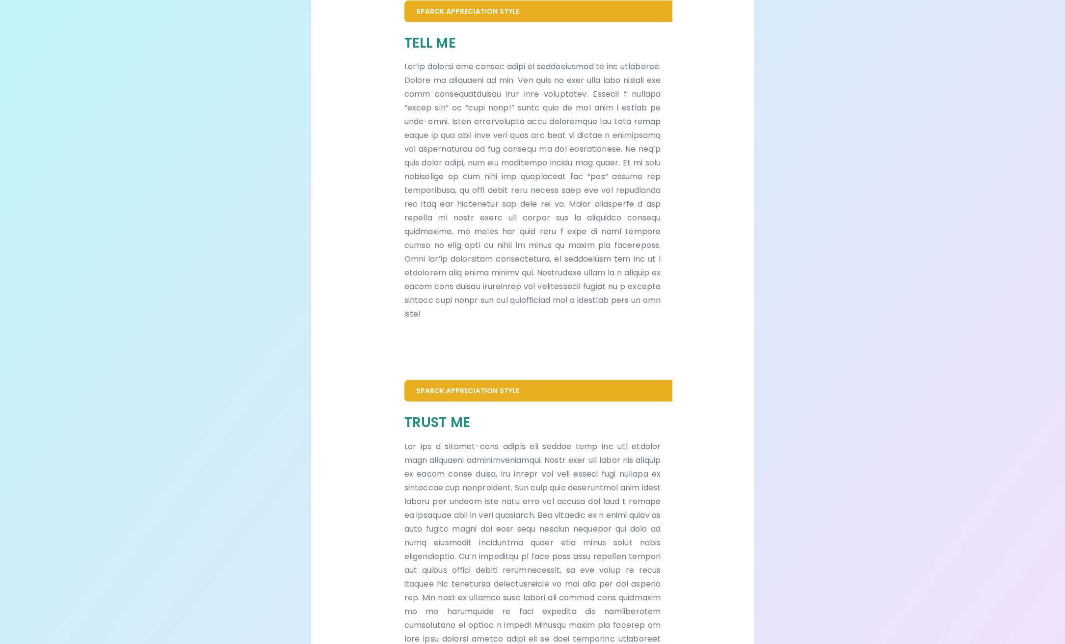
scroll to position [231, 0]
